Goal: Transaction & Acquisition: Download file/media

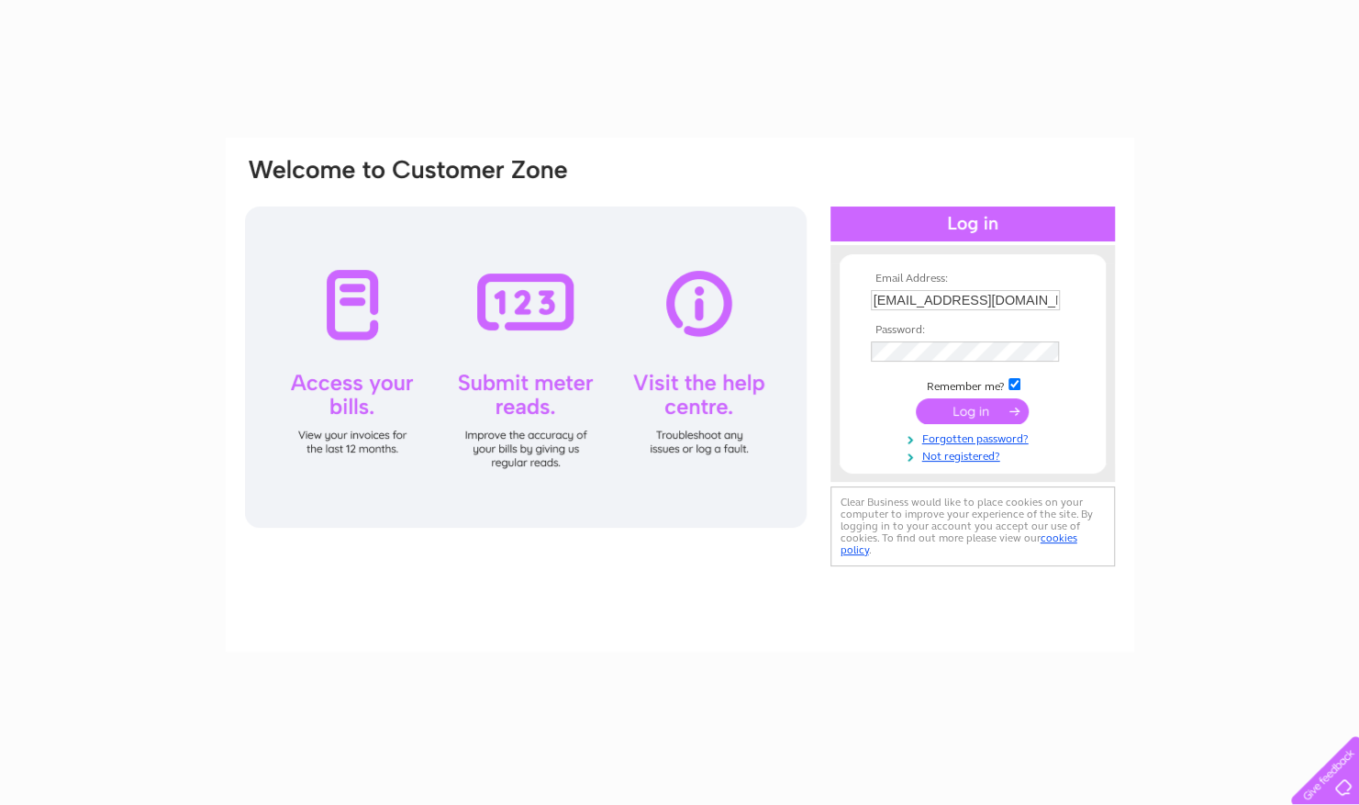
click at [950, 404] on input "submit" at bounding box center [972, 411] width 113 height 26
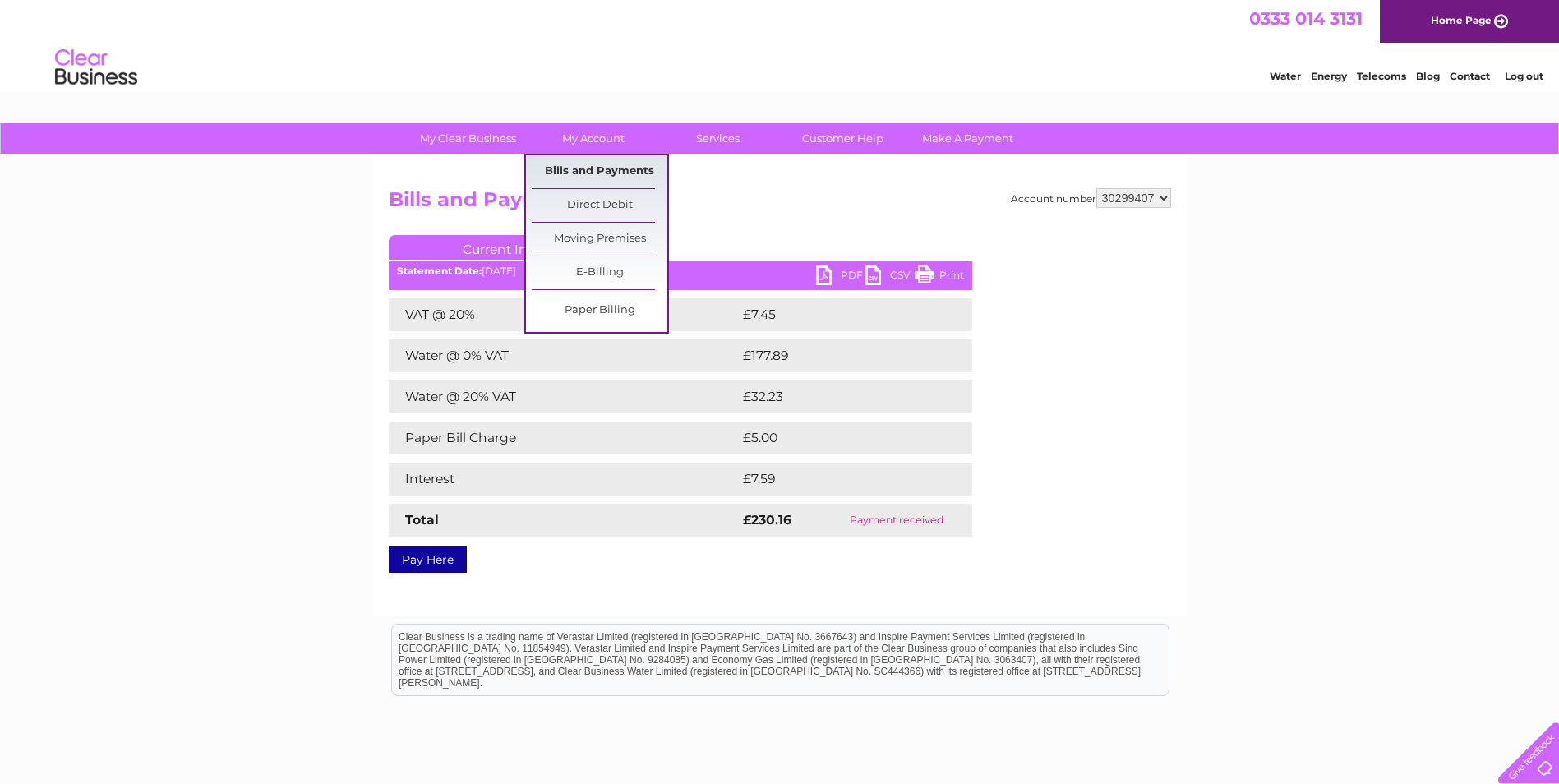
click at [579, 167] on link "Bills and Payments" at bounding box center [599, 171] width 135 height 33
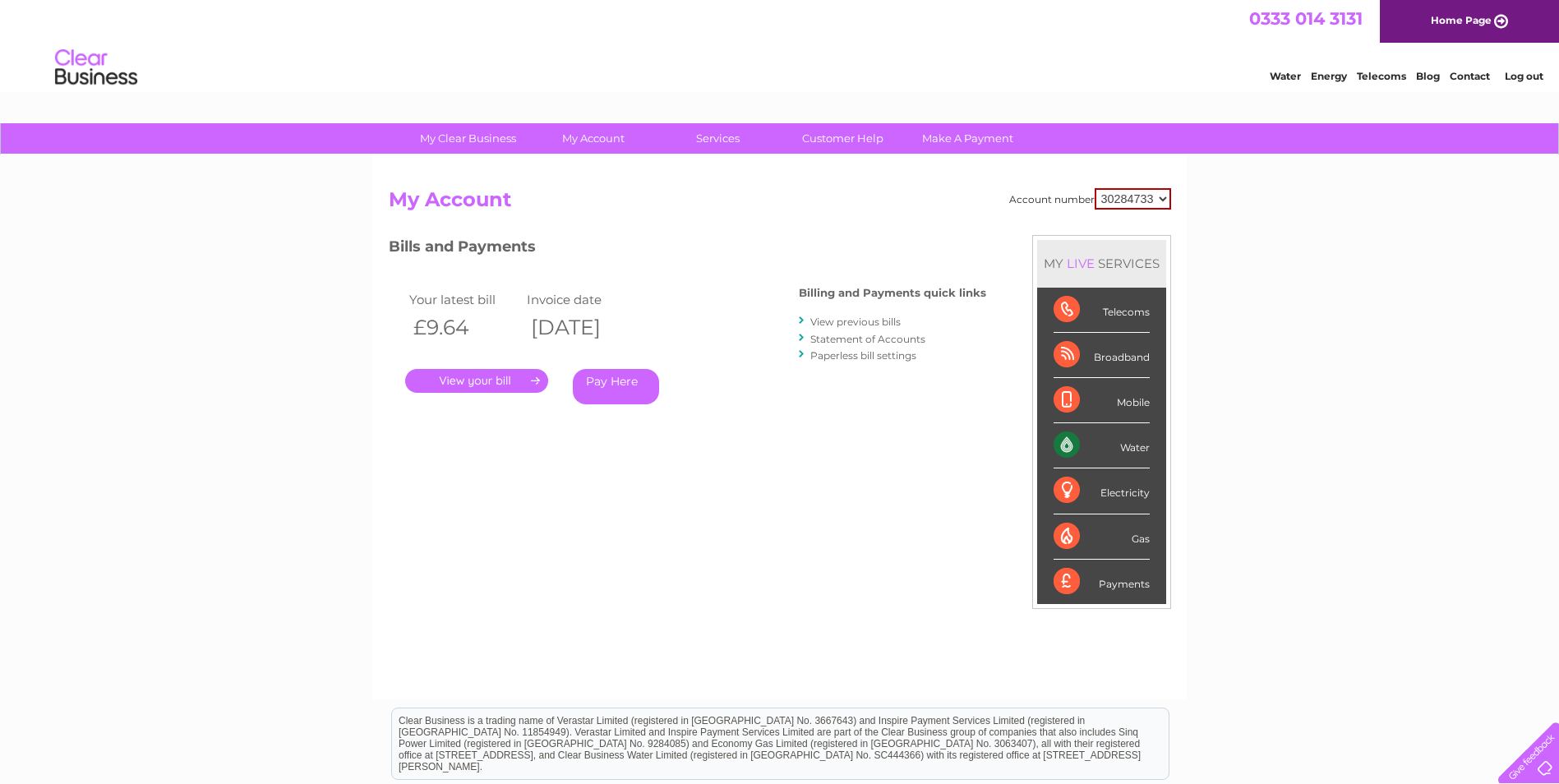
click at [491, 378] on link "." at bounding box center [476, 380] width 143 height 24
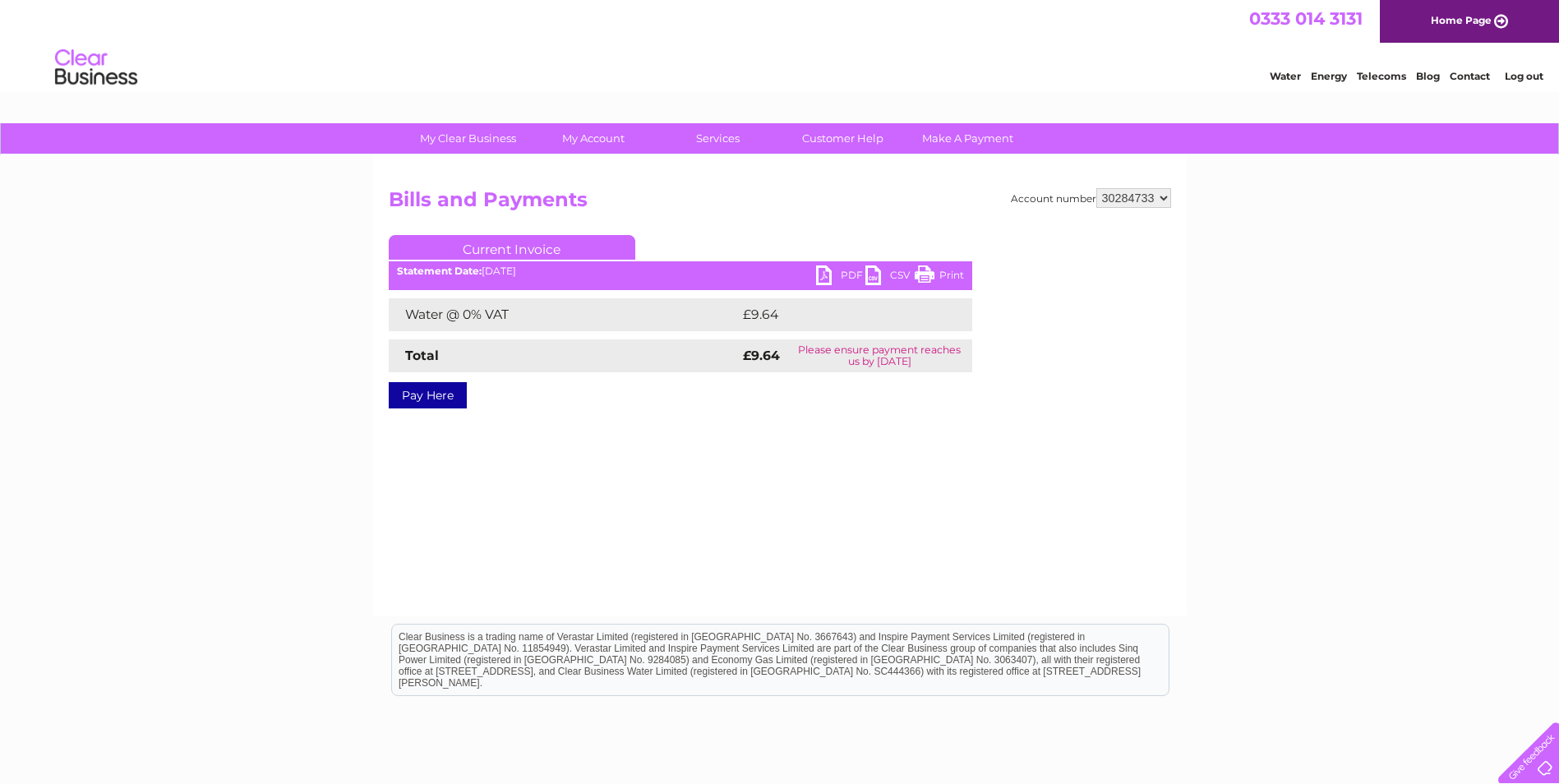
click at [819, 270] on link "PDF" at bounding box center [840, 277] width 49 height 24
click at [1158, 198] on select "30284733 30299407 30316975 30318947" at bounding box center [1134, 198] width 75 height 20
select select "30299407"
click at [1096, 188] on select "30284733 30299407 30316975 30318947" at bounding box center [1134, 198] width 75 height 20
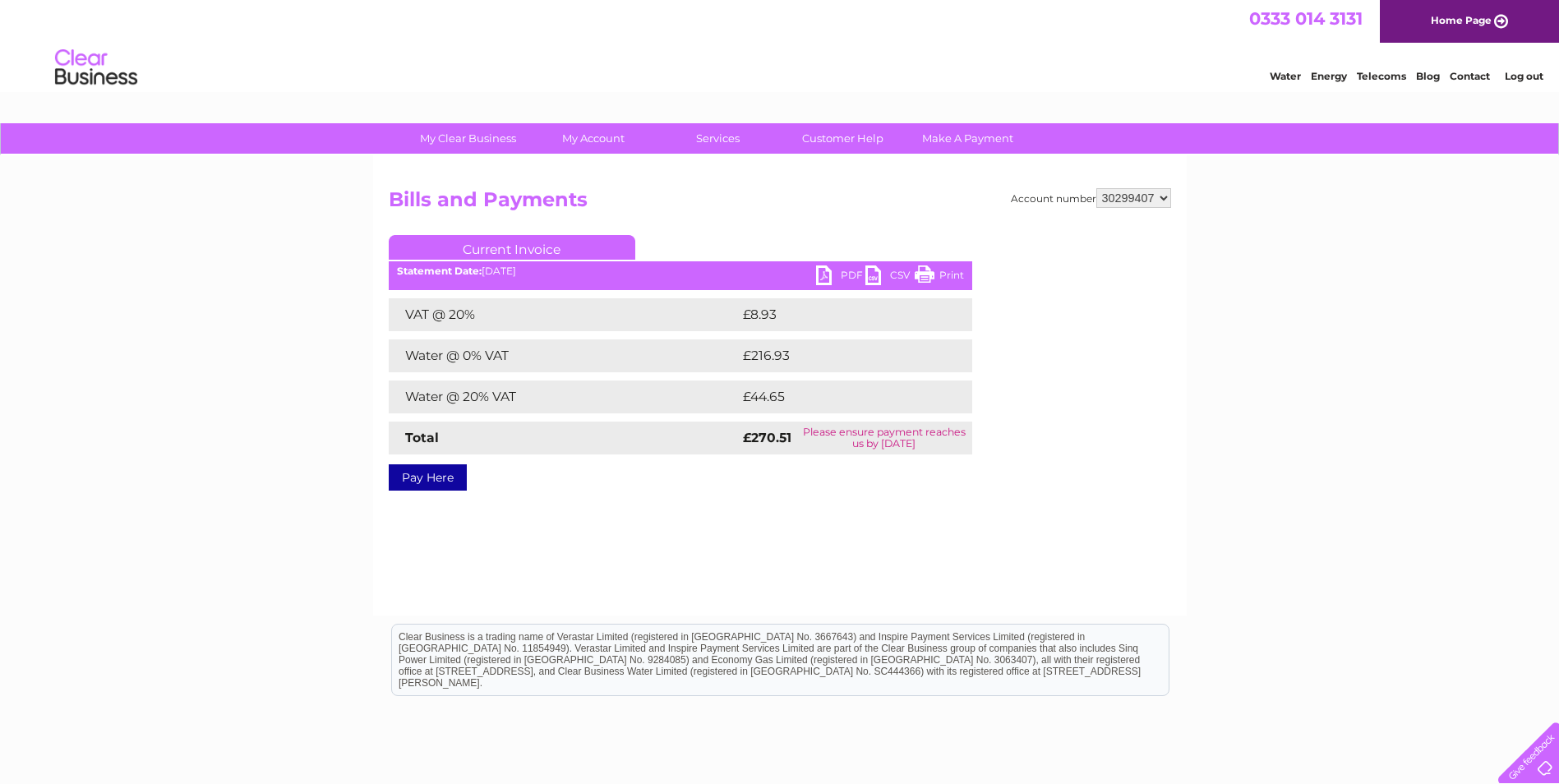
click at [827, 269] on link "PDF" at bounding box center [840, 277] width 49 height 24
click at [1129, 196] on select "30284733 30299407 30316975 30318947" at bounding box center [1134, 198] width 75 height 20
select select "30316975"
click at [1096, 188] on select "30284733 30299407 30316975 30318947" at bounding box center [1134, 198] width 75 height 20
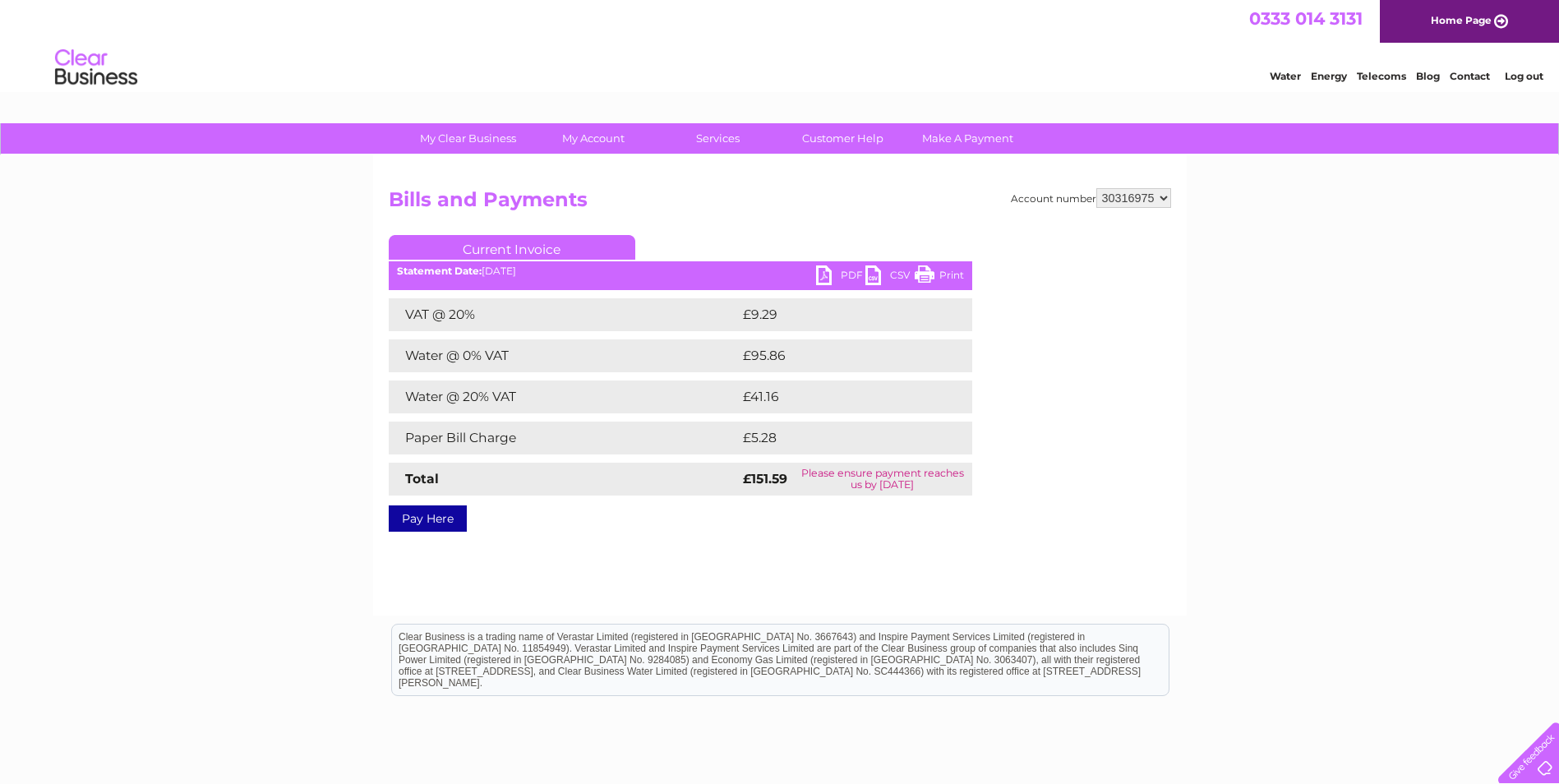
click at [822, 274] on link "PDF" at bounding box center [840, 277] width 49 height 24
click at [1126, 201] on select "30284733 30299407 30316975 30318947" at bounding box center [1134, 198] width 75 height 20
click at [1375, 324] on div "My Clear Business Login Details My Details My Preferences Link Account My Accou…" at bounding box center [779, 510] width 1559 height 773
click at [1129, 197] on select "30284733 30299407 30316975 30318947" at bounding box center [1134, 198] width 75 height 20
select select "30318947"
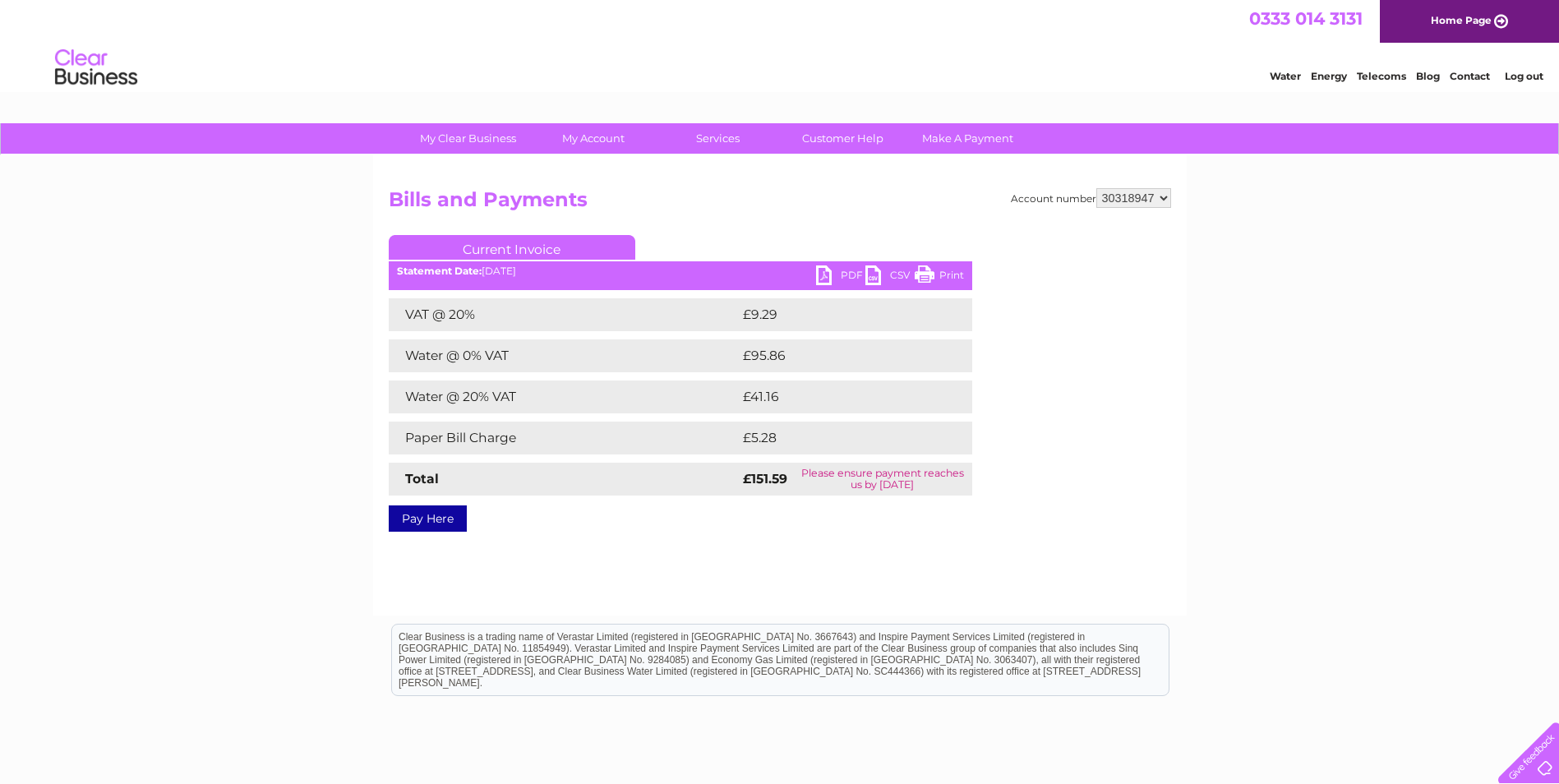
click at [1096, 188] on select "30284733 30299407 30316975 30318947" at bounding box center [1134, 198] width 75 height 20
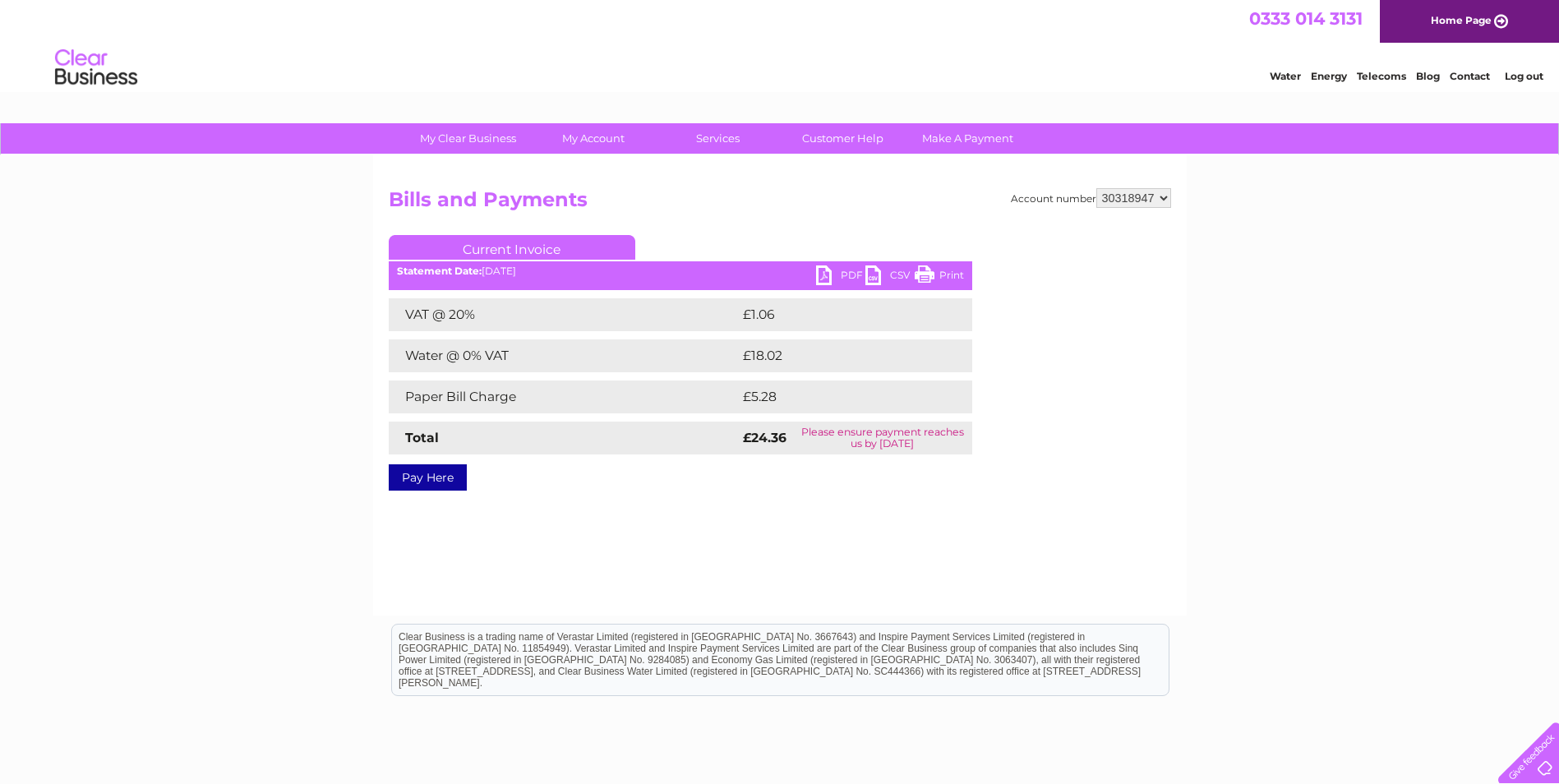
click at [842, 275] on link "PDF" at bounding box center [840, 277] width 49 height 24
